Goal: Task Accomplishment & Management: Manage account settings

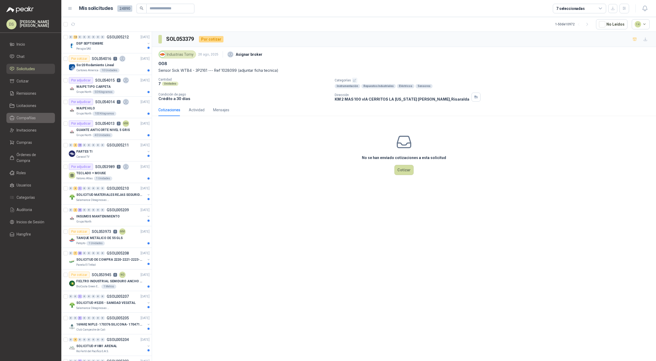
click at [35, 115] on li "Compañías" at bounding box center [31, 118] width 42 height 6
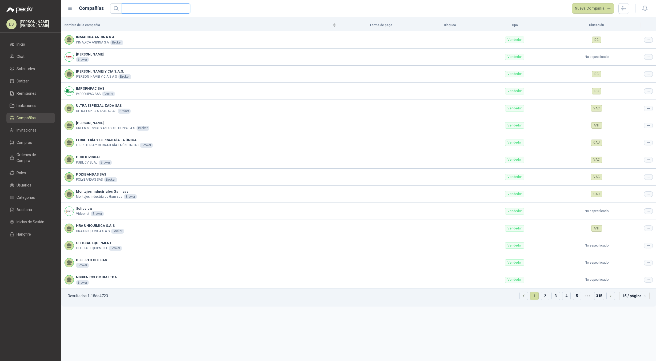
click at [151, 10] on input "text" at bounding box center [154, 9] width 58 height 10
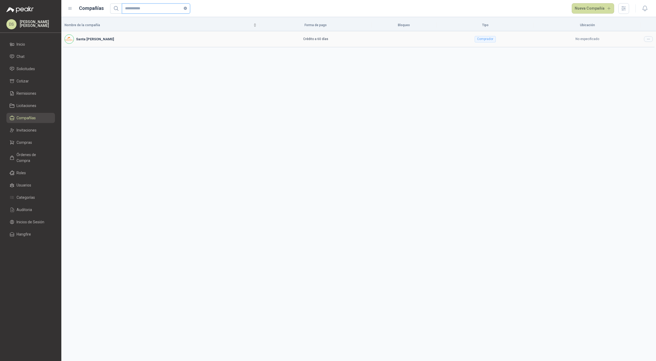
type input "**********"
click at [647, 37] on icon at bounding box center [649, 39] width 4 height 4
click at [634, 51] on span "Editar compañía" at bounding box center [634, 48] width 27 height 6
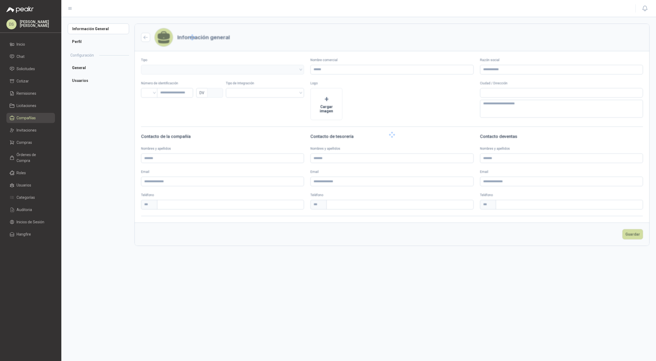
type input "**********"
type input "*********"
type input "*"
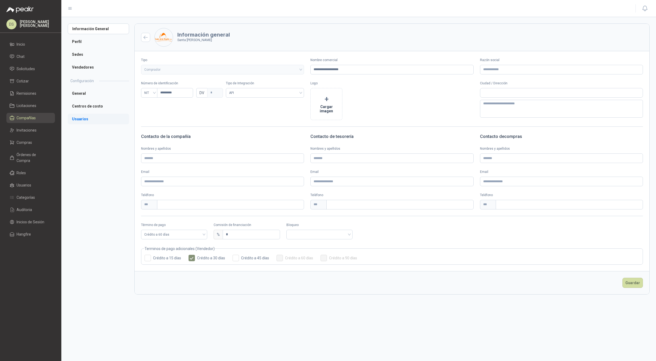
click at [90, 118] on li "Usuarios" at bounding box center [98, 119] width 61 height 11
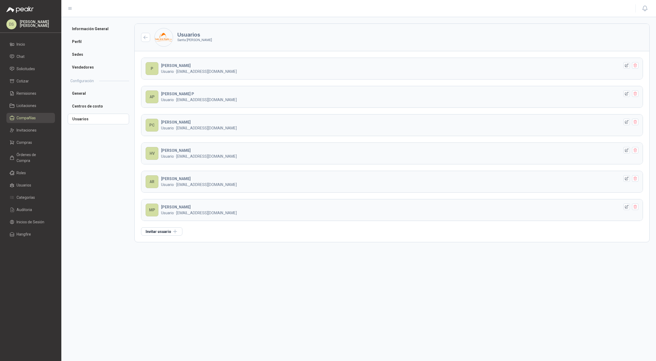
click at [344, 119] on header "PC PABLO C Usuario · carbonellpa@gmail.com" at bounding box center [392, 124] width 502 height 21
click at [277, 63] on div "PAULA HERNANDEZ Usuario · analistacompras@santaanitanapoles.com" at bounding box center [390, 69] width 459 height 12
click at [94, 119] on li "Usuarios" at bounding box center [98, 119] width 61 height 11
click at [296, 123] on div "PABLO C Usuario · carbonellpa@gmail.com" at bounding box center [390, 125] width 459 height 12
click at [160, 230] on button "Invitar usuario" at bounding box center [161, 231] width 41 height 8
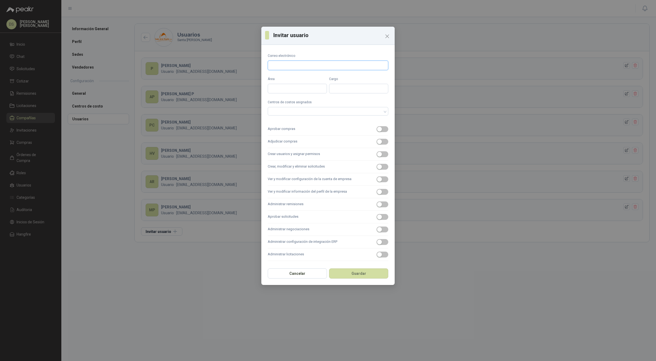
click at [302, 67] on input "Correo electrónico" at bounding box center [328, 66] width 121 height 10
click at [288, 63] on input "Correo electrónico" at bounding box center [328, 66] width 121 height 10
type input "**********"
click at [301, 108] on div at bounding box center [328, 111] width 121 height 9
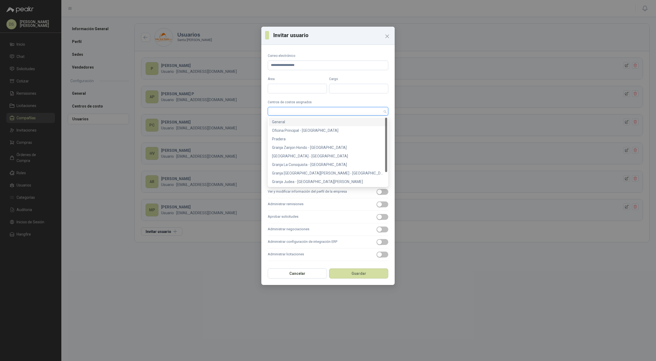
click at [288, 121] on div "General" at bounding box center [328, 122] width 112 height 6
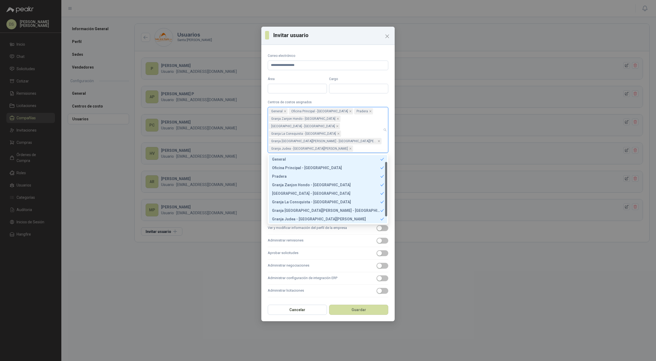
scroll to position [9, 0]
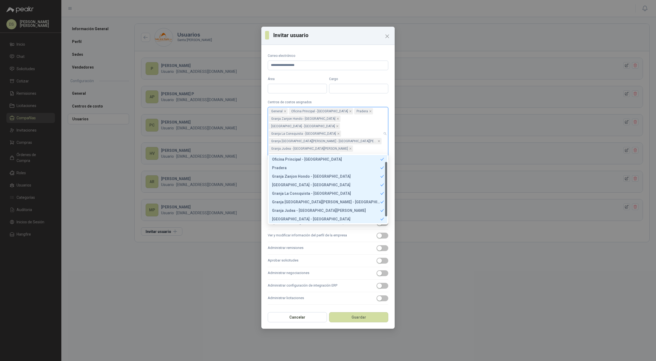
click at [317, 98] on form "**********" at bounding box center [328, 178] width 121 height 251
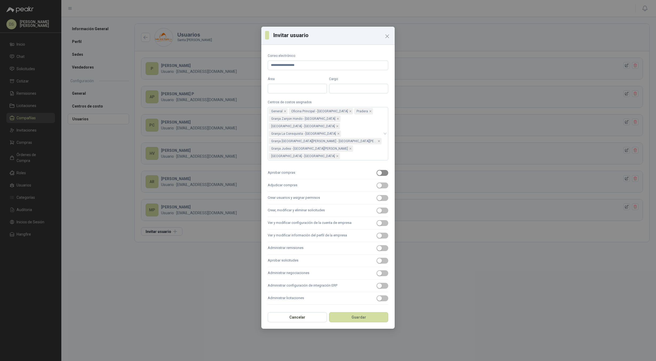
click at [385, 170] on span "button" at bounding box center [383, 173] width 12 height 6
click at [384, 183] on span "button" at bounding box center [383, 186] width 12 height 6
click at [382, 195] on span "button" at bounding box center [383, 198] width 12 height 6
click at [383, 204] on label "Crear, modificar y eliminar solicitudes" at bounding box center [328, 210] width 121 height 13
click at [383, 208] on button "Crear, modificar y eliminar solicitudes" at bounding box center [383, 211] width 12 height 6
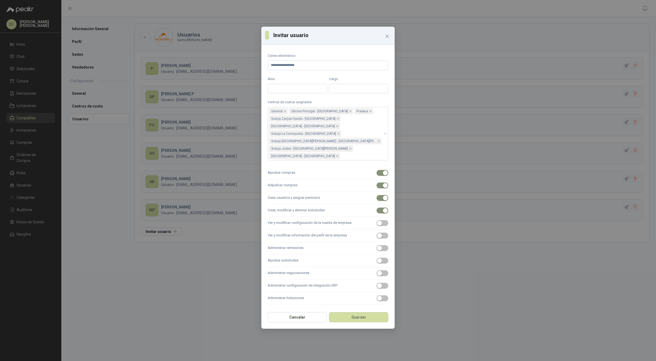
click at [377, 245] on button "Administrar remisiones" at bounding box center [383, 248] width 12 height 6
click at [377, 258] on button "Aprobar solicitudes" at bounding box center [383, 261] width 12 height 6
click at [377, 270] on button "Administrar negociaciones" at bounding box center [383, 273] width 12 height 6
click at [377, 283] on button "Administrar configuración de integración ERP" at bounding box center [383, 286] width 12 height 6
click at [377, 295] on button "Administrar licitaciones" at bounding box center [383, 298] width 12 height 6
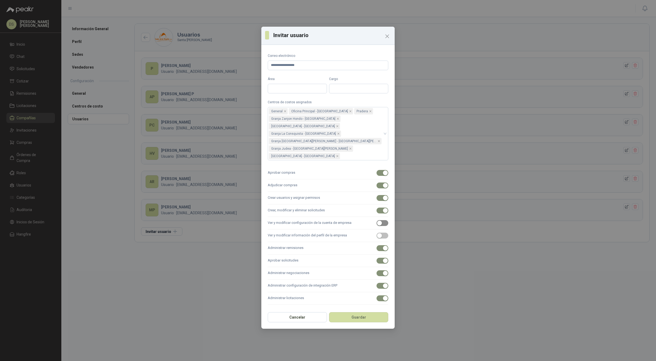
click at [385, 220] on span "button" at bounding box center [383, 223] width 12 height 6
click at [385, 233] on span "button" at bounding box center [383, 236] width 12 height 6
click at [364, 312] on button "Guardar" at bounding box center [358, 317] width 59 height 10
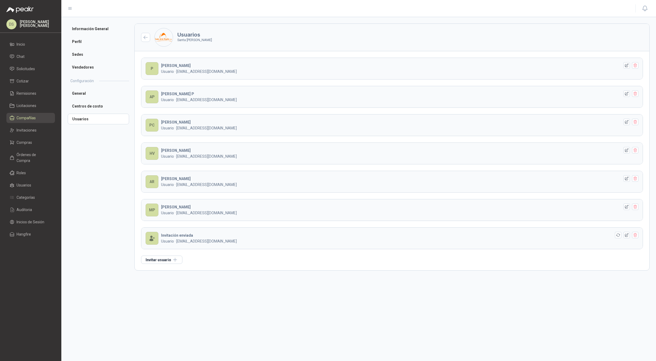
drag, startPoint x: 275, startPoint y: 256, endPoint x: 270, endPoint y: 256, distance: 4.5
click at [275, 256] on div "P PAULA HERNANDEZ Usuario · analistacompras@santaanitanapoles.com AP ALDARA P U…" at bounding box center [392, 160] width 515 height 219
click at [291, 268] on div "P PAULA HERNANDEZ Usuario · analistacompras@santaanitanapoles.com AP ALDARA P U…" at bounding box center [392, 160] width 515 height 219
click at [253, 260] on div "P PAULA HERNANDEZ Usuario · analistacompras@santaanitanapoles.com AP ALDARA P U…" at bounding box center [392, 160] width 515 height 219
click at [280, 157] on p "Usuario · hvasquez@mixelgroup.com" at bounding box center [390, 156] width 459 height 6
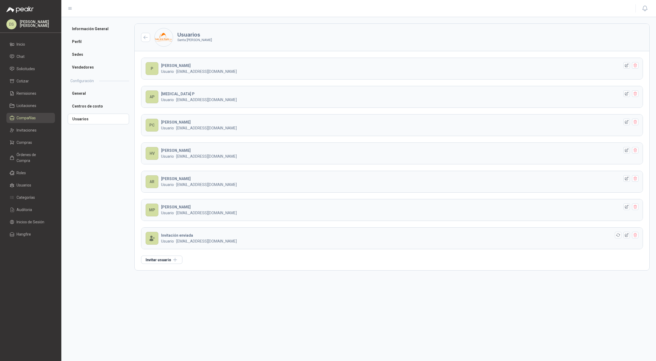
click at [286, 137] on div "P PAULA HERNANDEZ Usuario · analistacompras@santaanitanapoles.com AP ALDARA P U…" at bounding box center [392, 160] width 515 height 219
click at [391, 263] on div "P PAULA HERNANDEZ Usuario · analistacompras@santaanitanapoles.com AP ALDARA P U…" at bounding box center [392, 160] width 515 height 219
click at [637, 153] on button "button" at bounding box center [635, 150] width 6 height 6
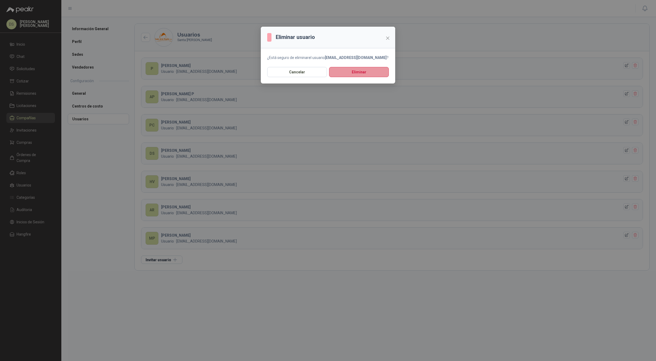
click at [356, 73] on button "Eliminar" at bounding box center [359, 72] width 60 height 10
